Goal: Information Seeking & Learning: Learn about a topic

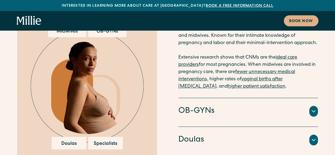
scroll to position [1123, 0]
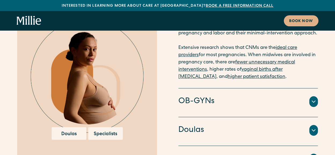
click at [183, 96] on h4 "OB-GYNs" at bounding box center [196, 101] width 36 height 11
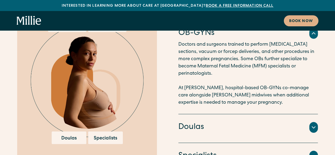
scroll to position [1155, 0]
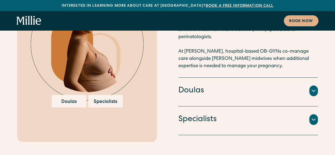
click at [190, 85] on h4 "Doulas" at bounding box center [191, 90] width 26 height 11
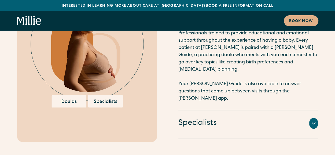
click at [190, 47] on p "Professionals trained to provide educational and emotional support throughout t…" at bounding box center [247, 66] width 139 height 72
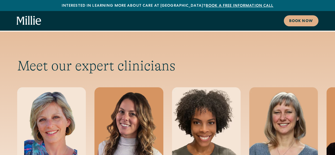
scroll to position [1760, 0]
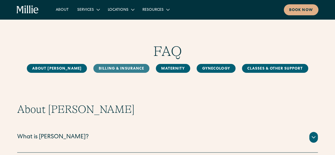
click at [106, 66] on link "Billing & Insurance" at bounding box center [121, 68] width 56 height 9
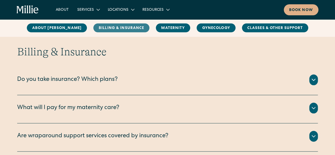
scroll to position [245, 0]
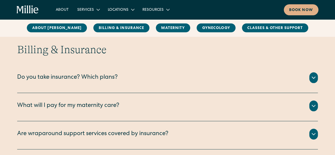
click at [101, 76] on div "Do you take insurance? Which plans?" at bounding box center [67, 77] width 101 height 9
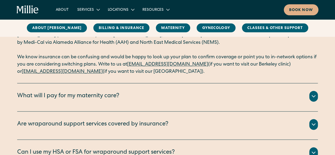
scroll to position [319, 0]
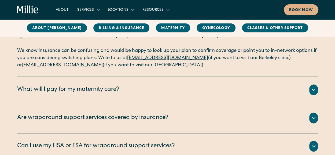
click at [100, 91] on div "What will I pay for my maternity care?" at bounding box center [68, 89] width 102 height 9
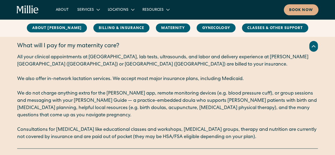
scroll to position [362, 0]
click at [5, 82] on div "Billing & Insurance Do you take insurance? Which plans? We are currently accept…" at bounding box center [167, 79] width 335 height 307
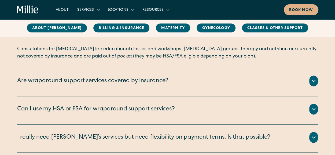
scroll to position [444, 0]
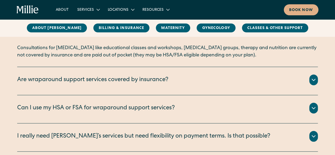
click at [36, 78] on div "Are wraparound support services covered by insurance?" at bounding box center [92, 79] width 151 height 9
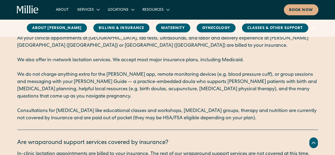
scroll to position [282, 0]
